Goal: Information Seeking & Learning: Learn about a topic

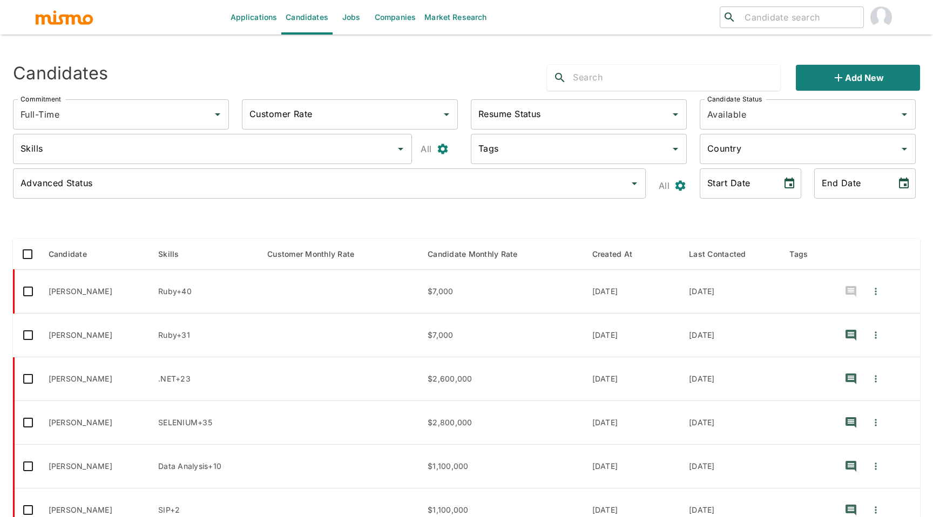
click at [749, 17] on input "search" at bounding box center [799, 17] width 119 height 15
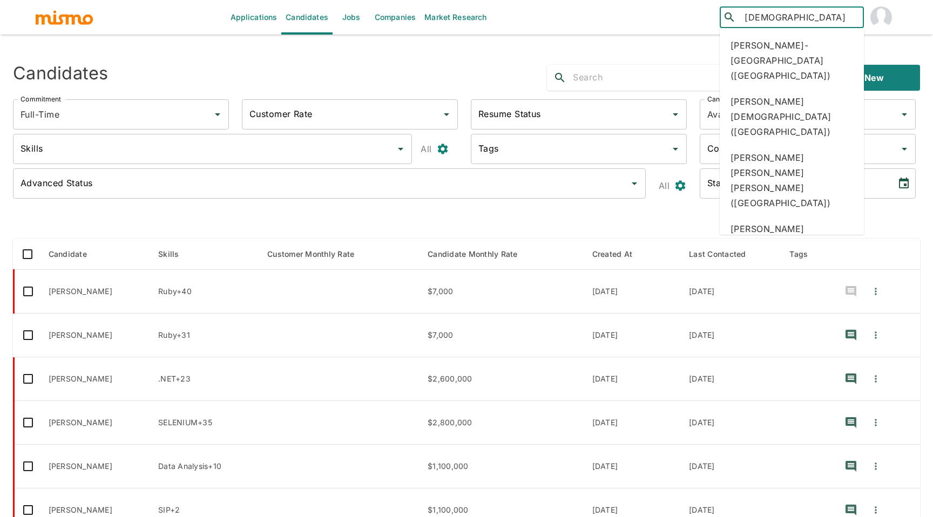
type input "cristop"
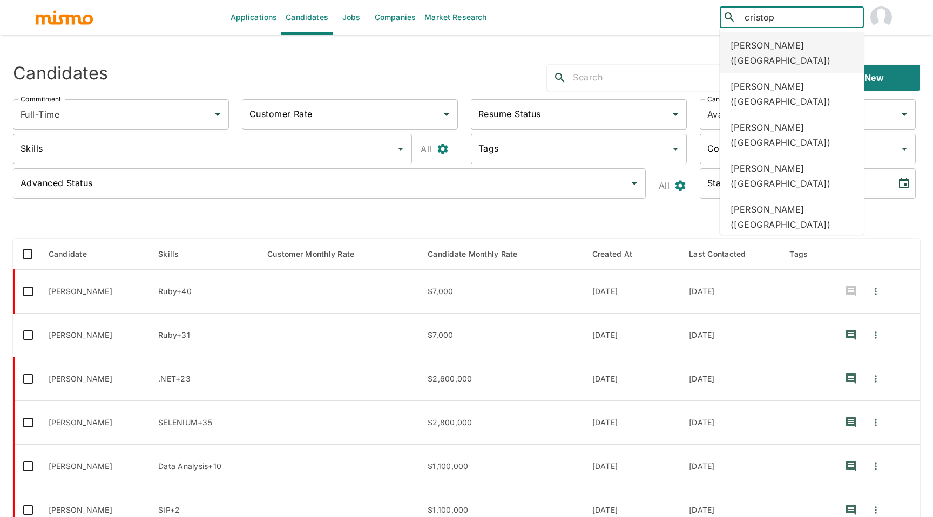
click at [816, 44] on div "Cristopher Alvarado (Costa Rica)" at bounding box center [792, 52] width 144 height 41
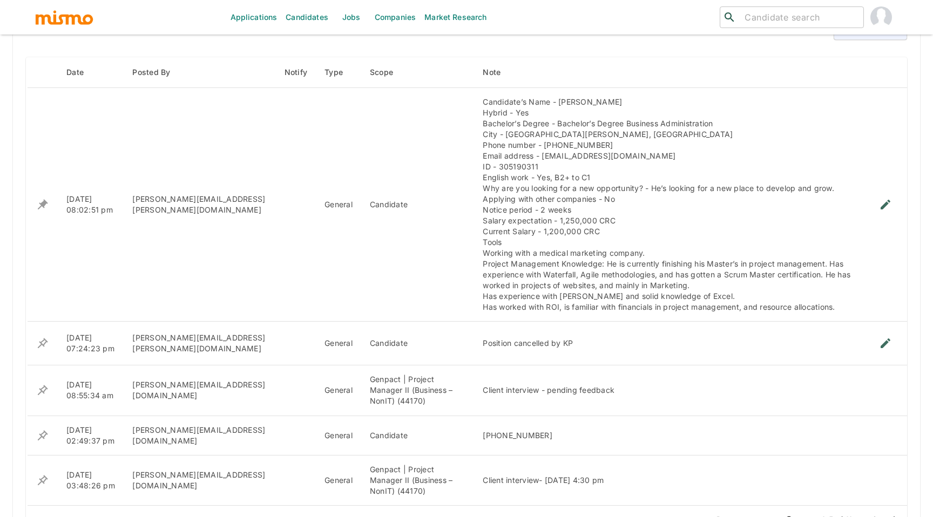
scroll to position [812, 0]
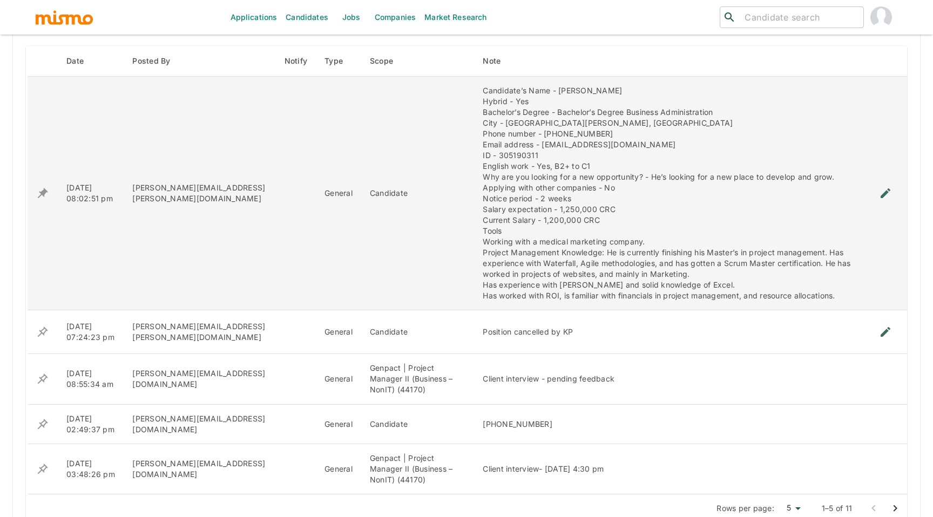
click at [474, 249] on td "Candidate’s Name - Cristopher Alvarado Hybrid - Yes Bachelor’s Degree - Bachelo…" at bounding box center [669, 194] width 390 height 234
drag, startPoint x: 617, startPoint y: 92, endPoint x: 540, endPoint y: 94, distance: 77.2
click at [540, 94] on div "Candidate’s Name - Cristopher Alvarado Hybrid - Yes Bachelor’s Degree - Bachelo…" at bounding box center [669, 193] width 373 height 216
copy div "Cristopher Alvarado"
click at [474, 239] on td "Candidate’s Name - Cristopher Alvarado Hybrid - Yes Bachelor’s Degree - Bachelo…" at bounding box center [669, 194] width 390 height 234
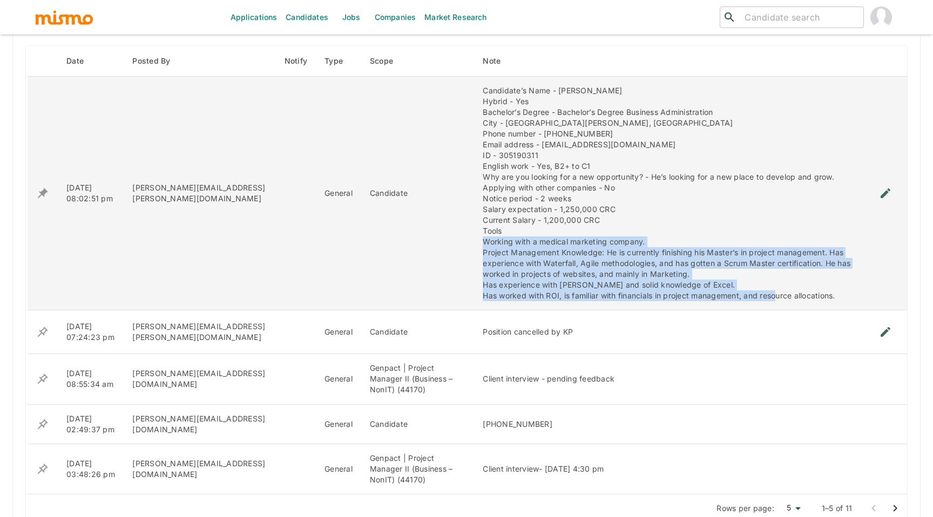
drag, startPoint x: 461, startPoint y: 238, endPoint x: 759, endPoint y: 297, distance: 303.3
click at [759, 298] on td "Candidate’s Name - Cristopher Alvarado Hybrid - Yes Bachelor’s Degree - Bachelo…" at bounding box center [669, 194] width 390 height 234
click at [545, 269] on div "Candidate’s Name - Cristopher Alvarado Hybrid - Yes Bachelor’s Degree - Bachelo…" at bounding box center [669, 193] width 373 height 216
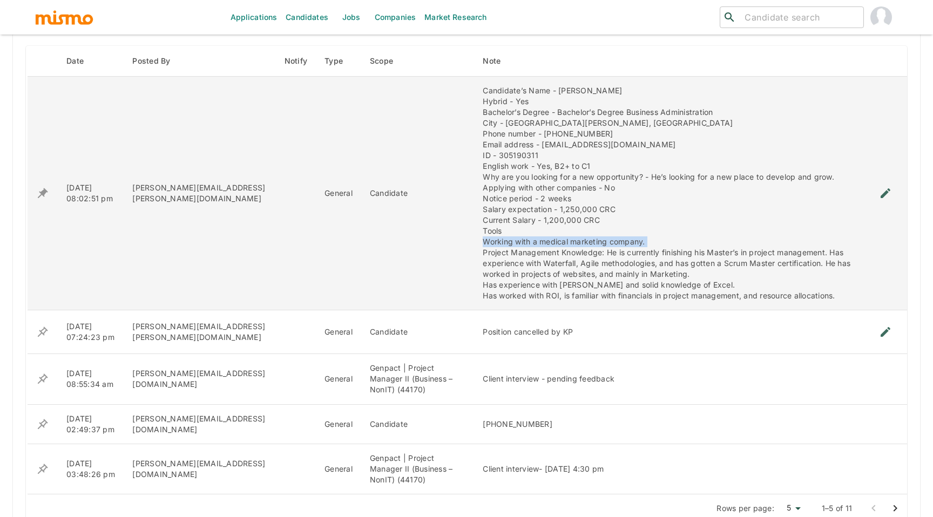
drag, startPoint x: 462, startPoint y: 252, endPoint x: 743, endPoint y: 242, distance: 281.0
click at [743, 242] on td "Candidate’s Name - Cristopher Alvarado Hybrid - Yes Bachelor’s Degree - Bachelo…" at bounding box center [669, 194] width 390 height 234
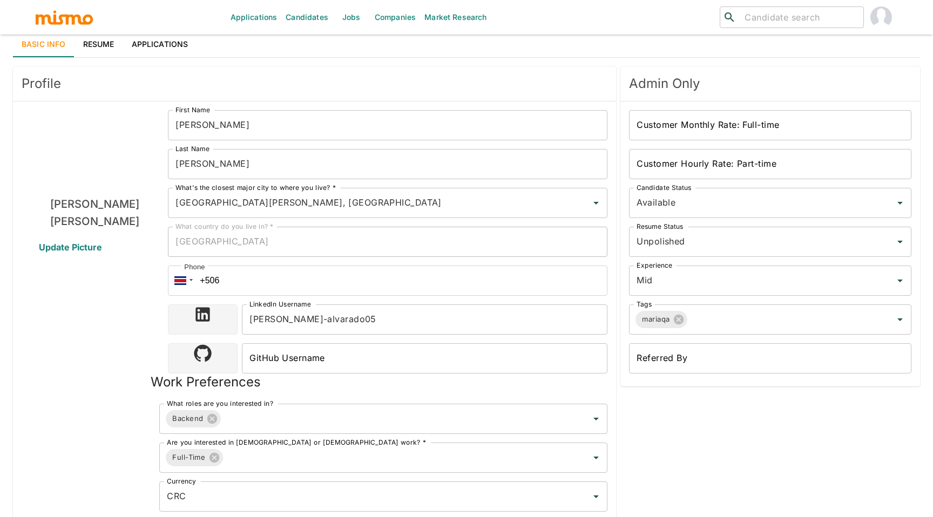
scroll to position [0, 0]
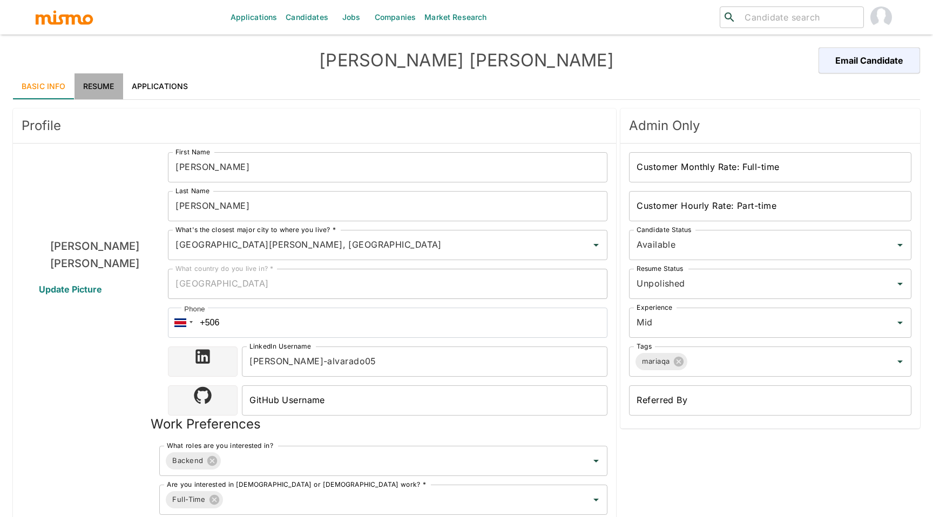
click at [98, 86] on link "Resume" at bounding box center [99, 86] width 49 height 26
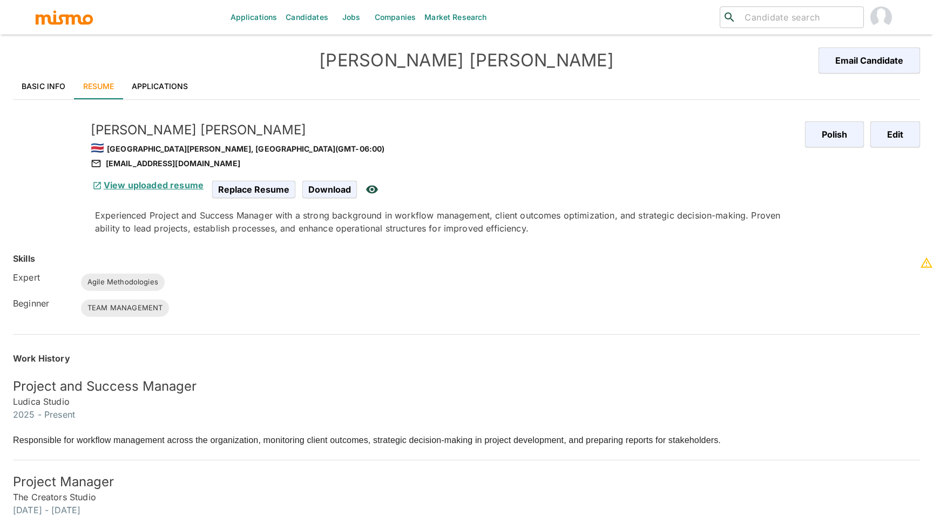
click at [140, 180] on link "View uploaded resume" at bounding box center [147, 185] width 113 height 11
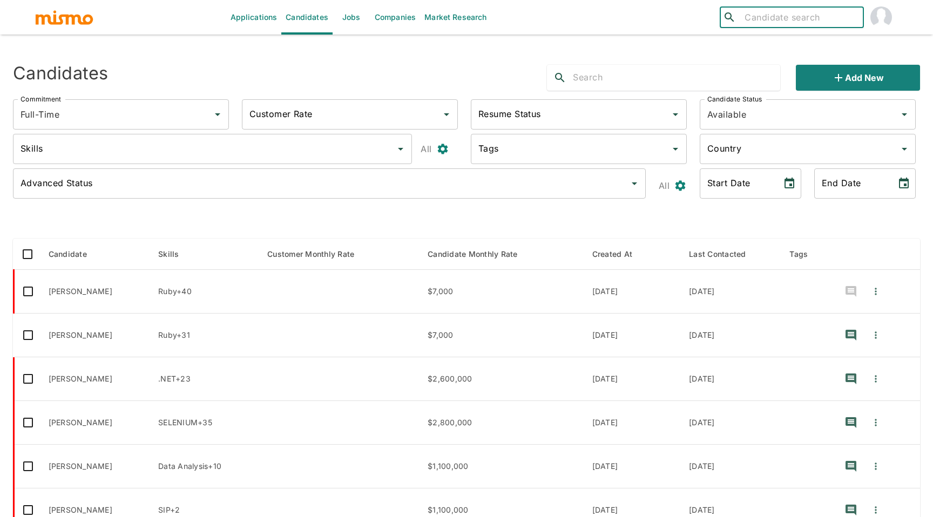
click at [770, 19] on input "search" at bounding box center [799, 17] width 119 height 15
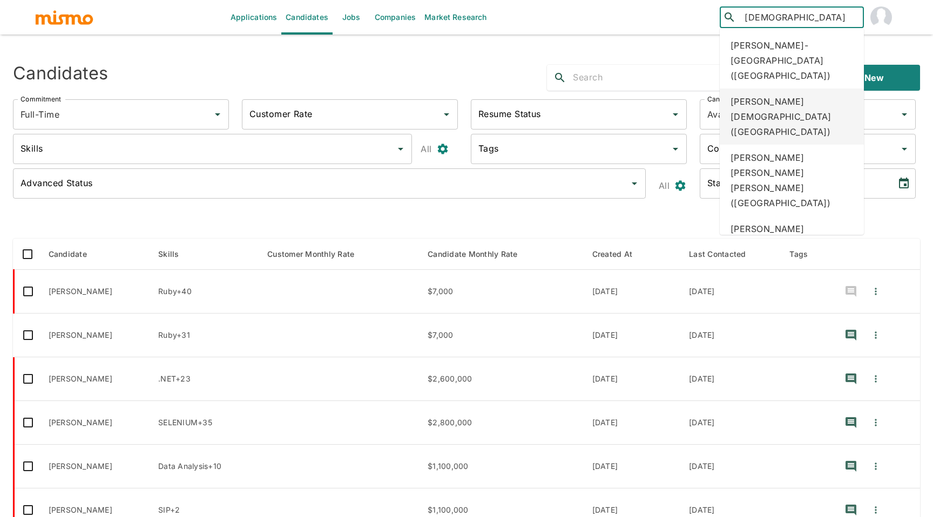
type input "cristop"
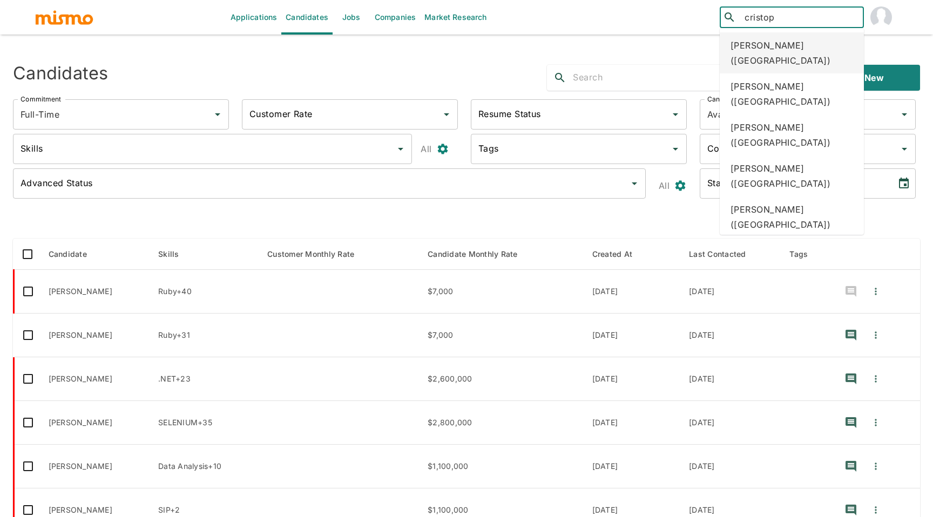
click at [812, 57] on div "Cristopher Alvarado (Costa Rica)" at bounding box center [792, 52] width 144 height 41
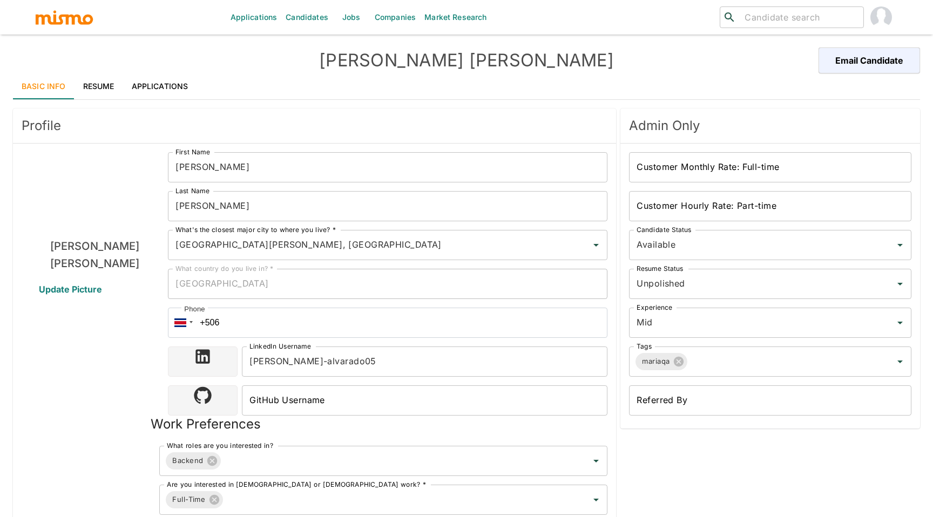
click at [84, 90] on link "Resume" at bounding box center [99, 86] width 49 height 26
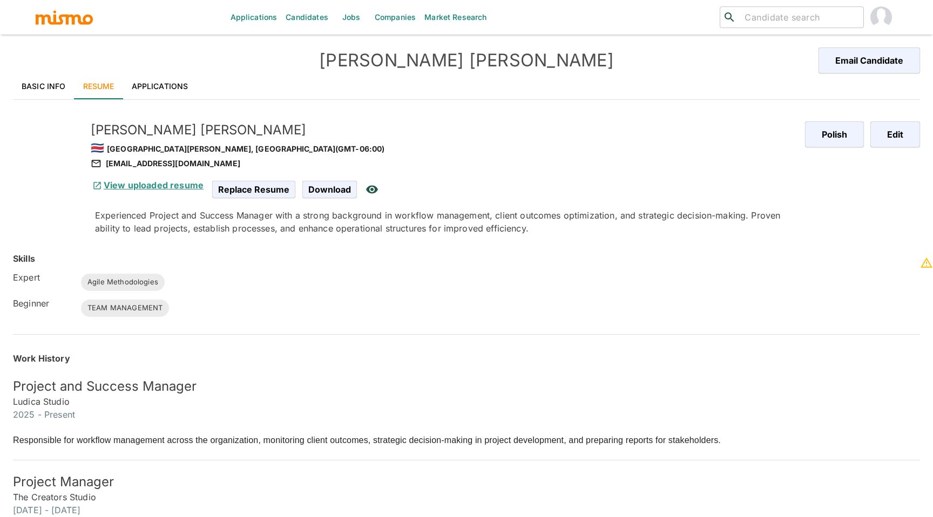
click at [193, 183] on link "View uploaded resume" at bounding box center [147, 185] width 113 height 11
